Goal: Navigation & Orientation: Find specific page/section

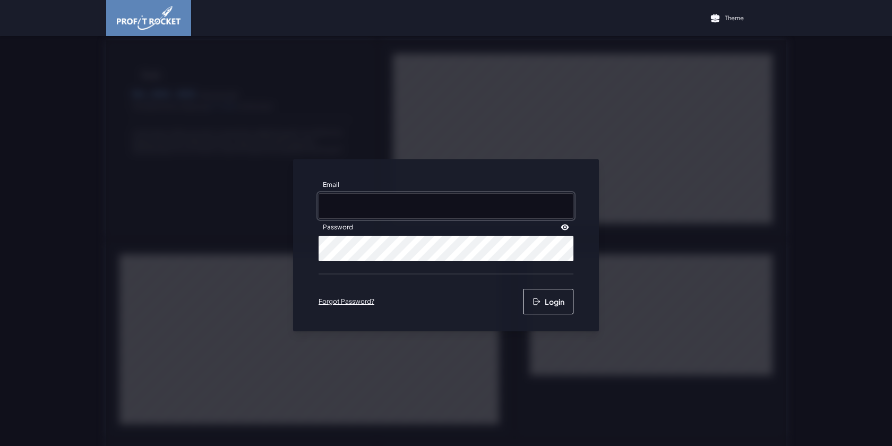
type input "[EMAIL_ADDRESS][DOMAIN_NAME]"
click at [566, 303] on button "Login" at bounding box center [548, 301] width 50 height 25
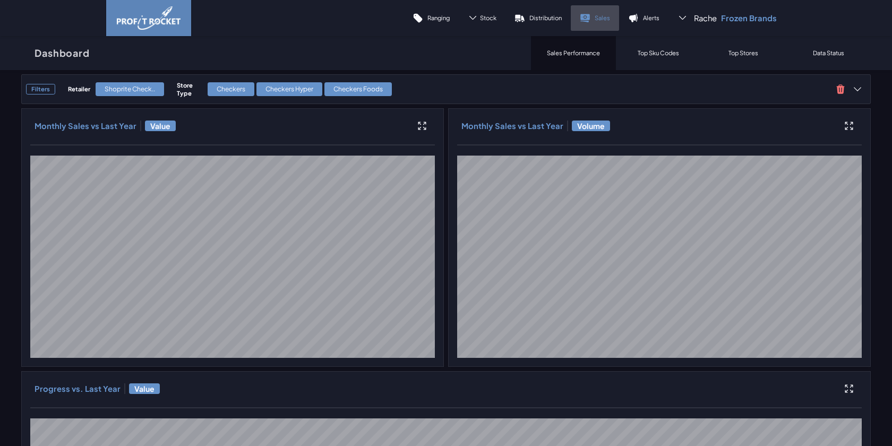
click at [595, 11] on link "Sales" at bounding box center [595, 17] width 48 height 25
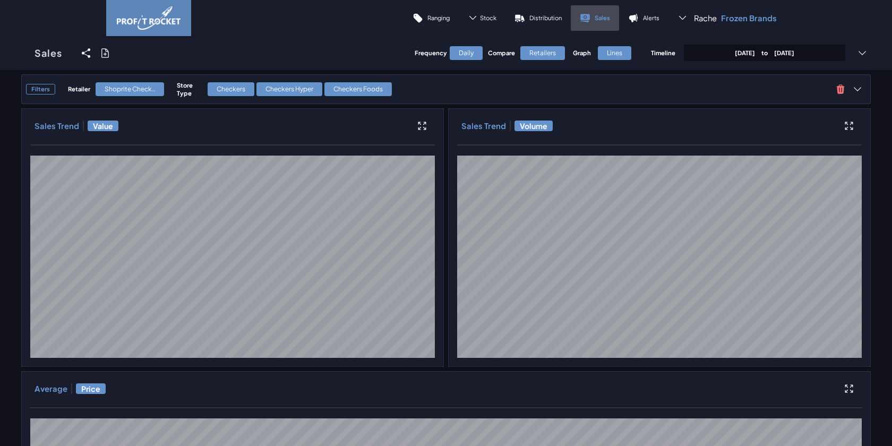
click at [610, 21] on p "Sales" at bounding box center [602, 18] width 15 height 8
